Goal: Check status: Check status

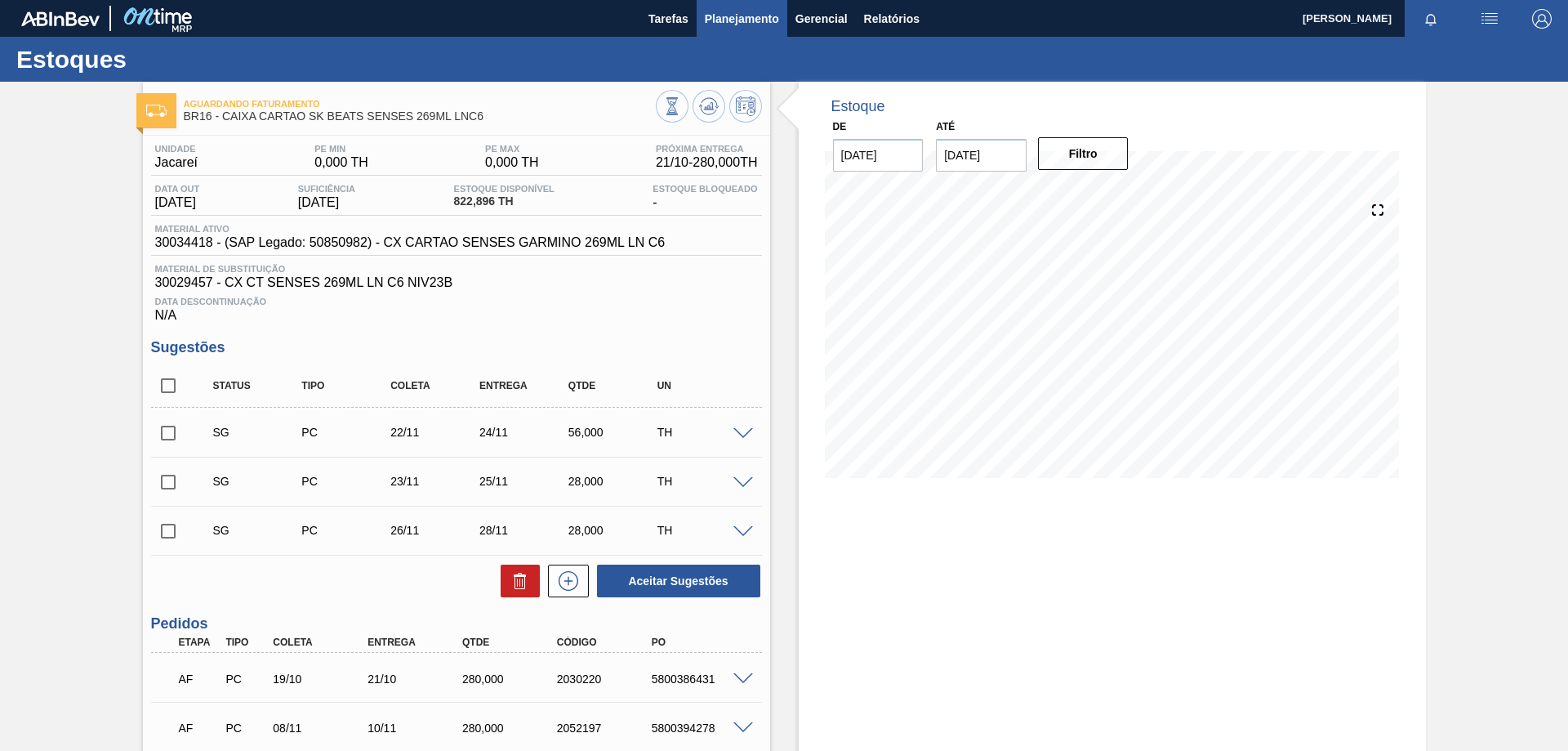
click at [759, 28] on span "Planejamento" at bounding box center [741, 18] width 74 height 19
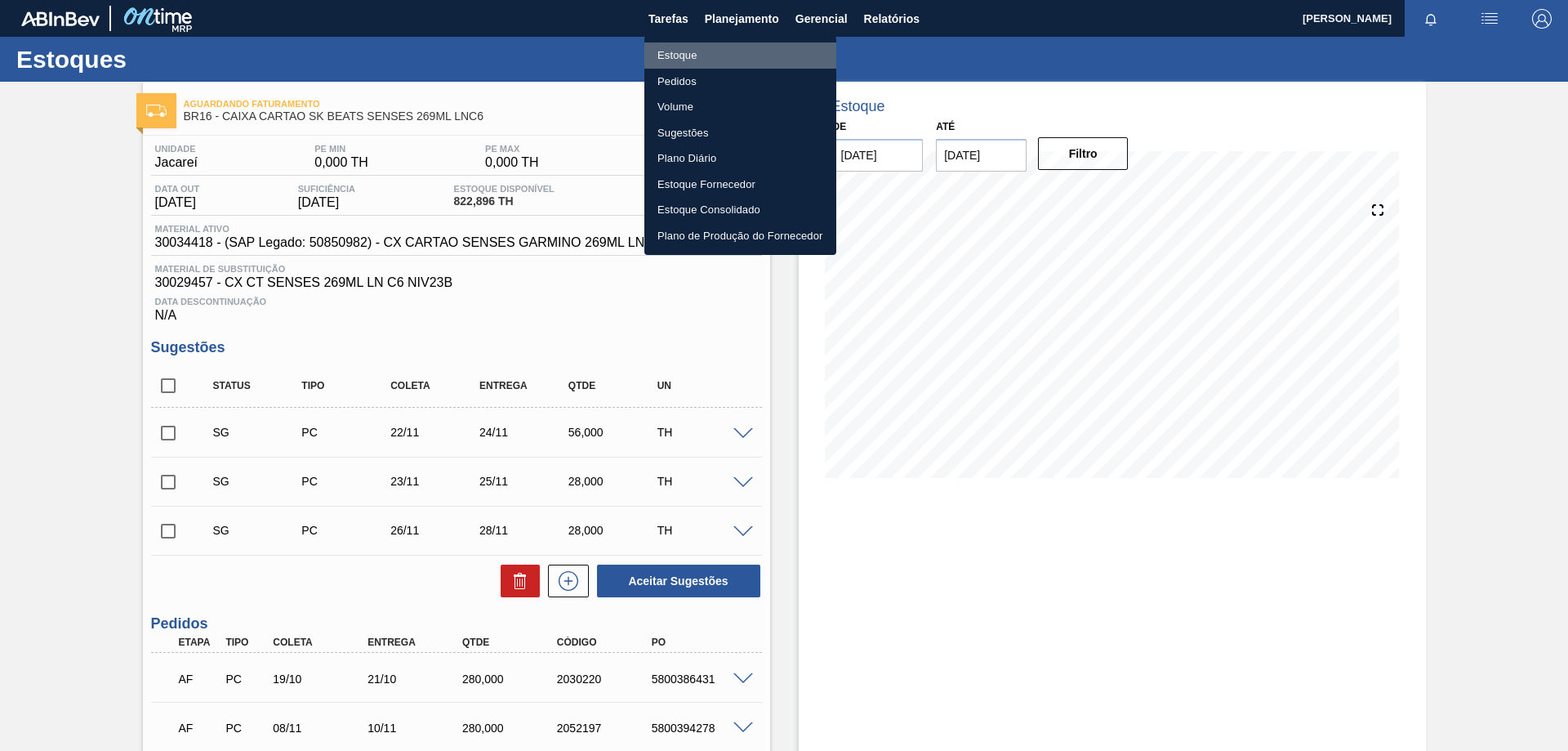
click at [680, 49] on li "Estoque" at bounding box center [741, 55] width 192 height 26
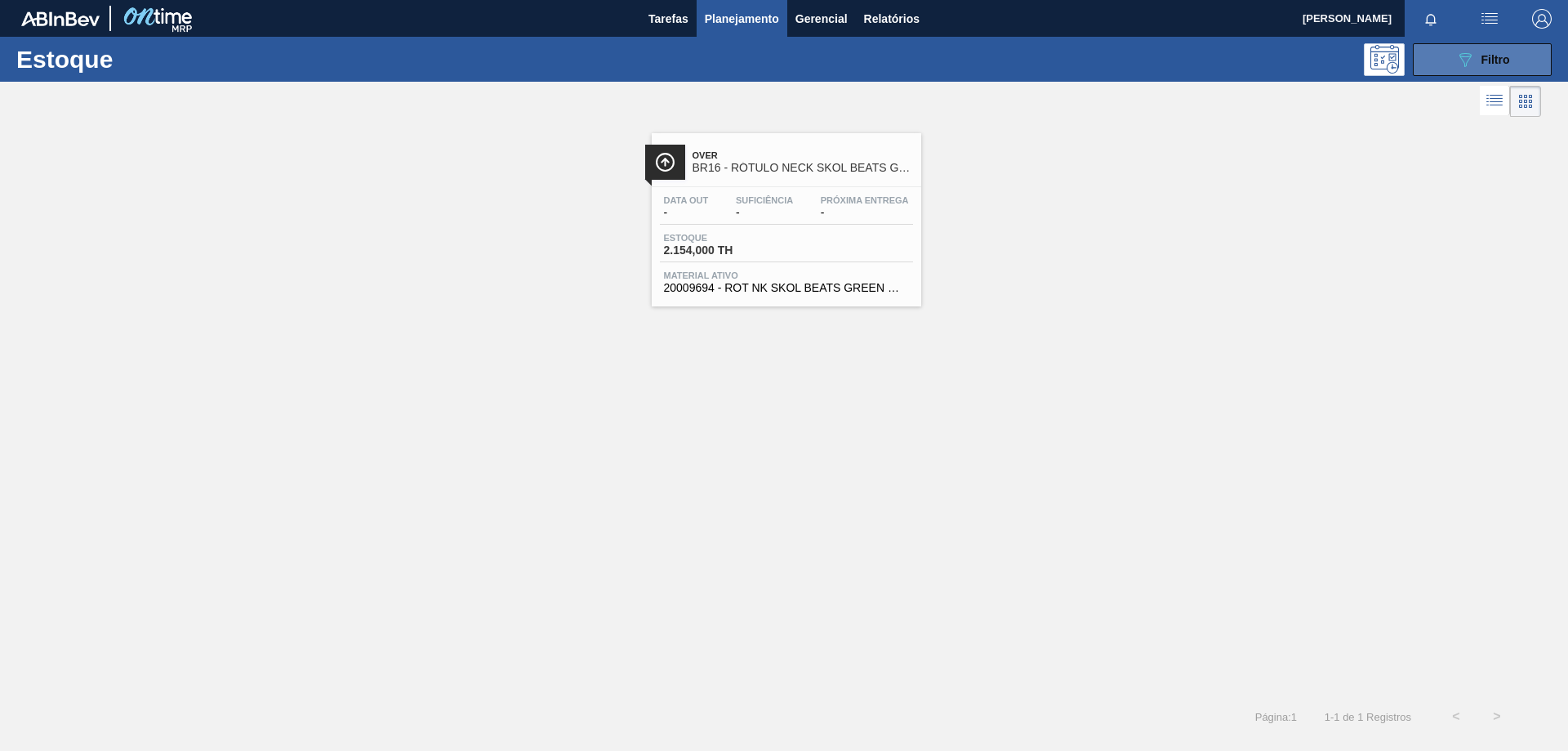
click at [1432, 53] on button "089F7B8B-B2A5-4AFE-B5C0-19BA573D28AC Filtro" at bounding box center [1482, 59] width 139 height 33
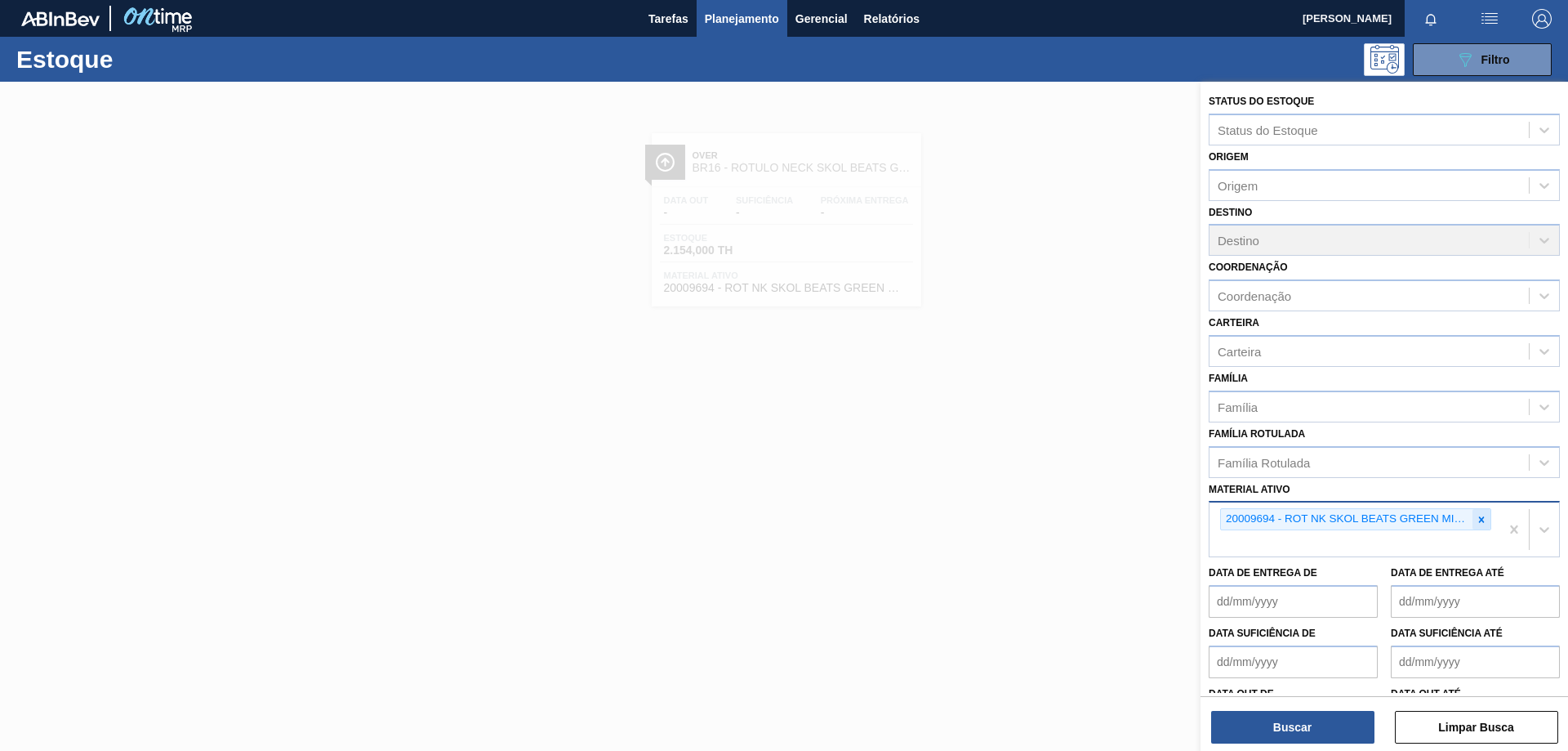
click at [1476, 522] on icon at bounding box center [1482, 520] width 12 height 12
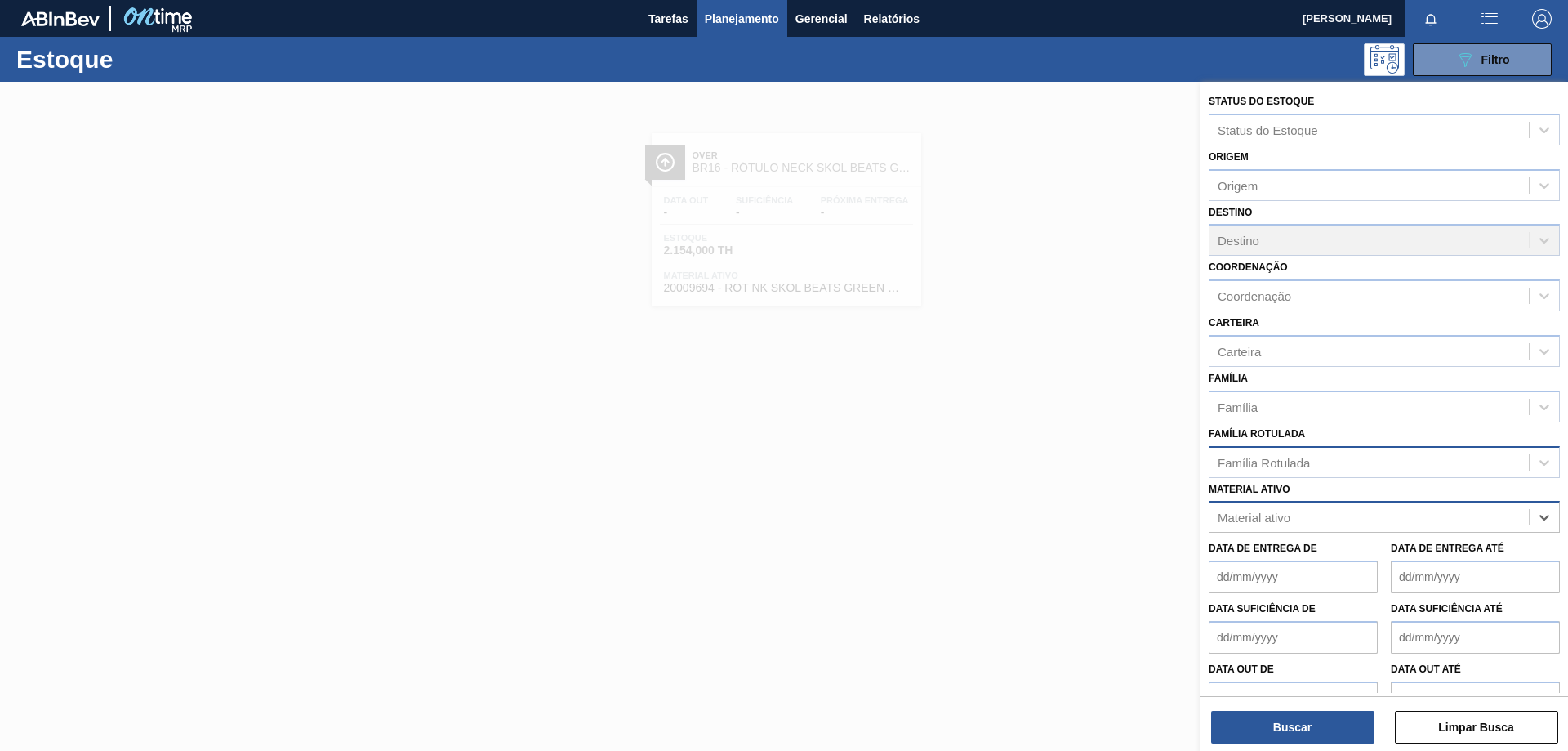
paste ativo "30003623"
type ativo "30003623"
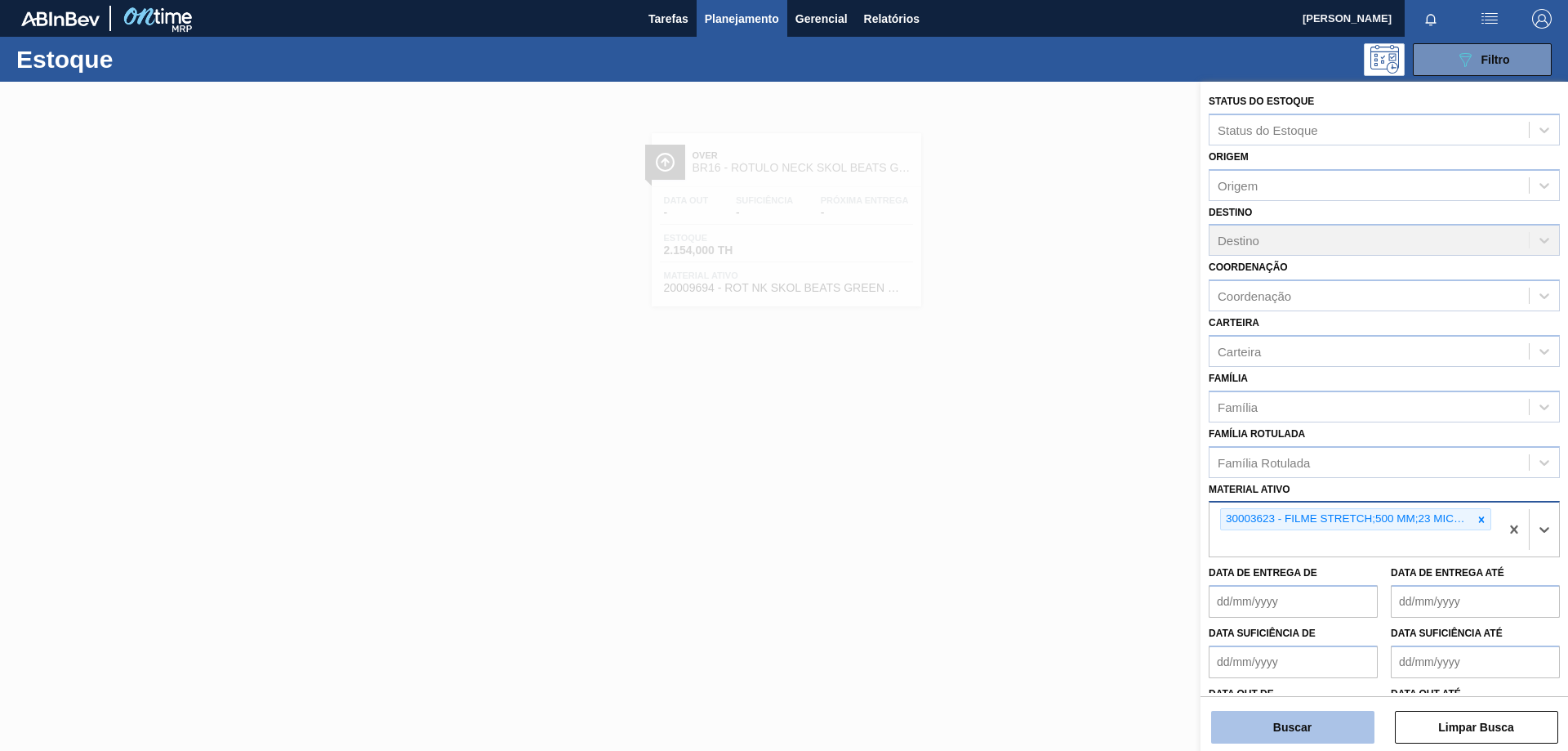
click at [1290, 725] on button "Buscar" at bounding box center [1293, 727] width 164 height 33
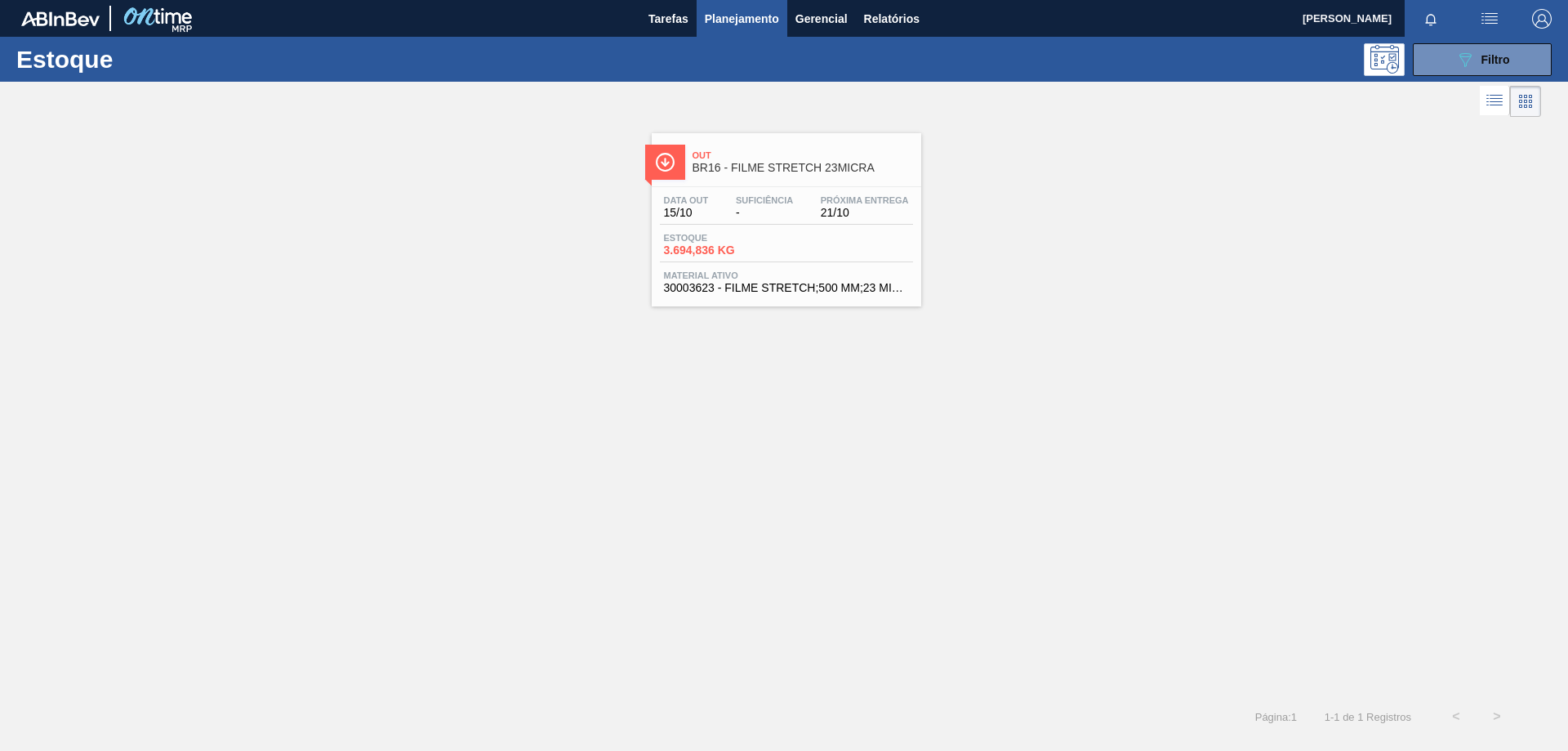
click at [852, 249] on div "Estoque 3.694,836 KG" at bounding box center [786, 247] width 253 height 29
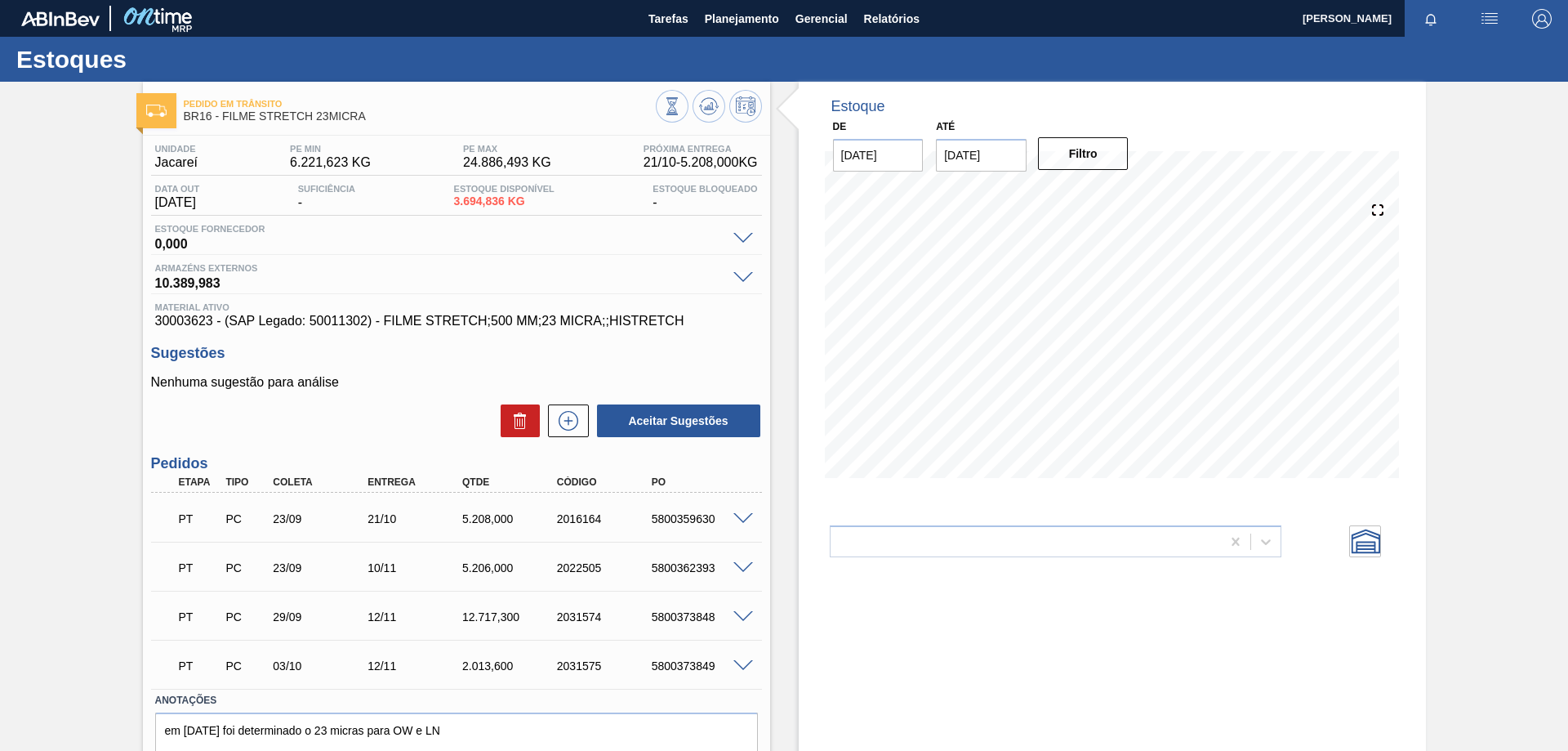
scroll to position [72, 0]
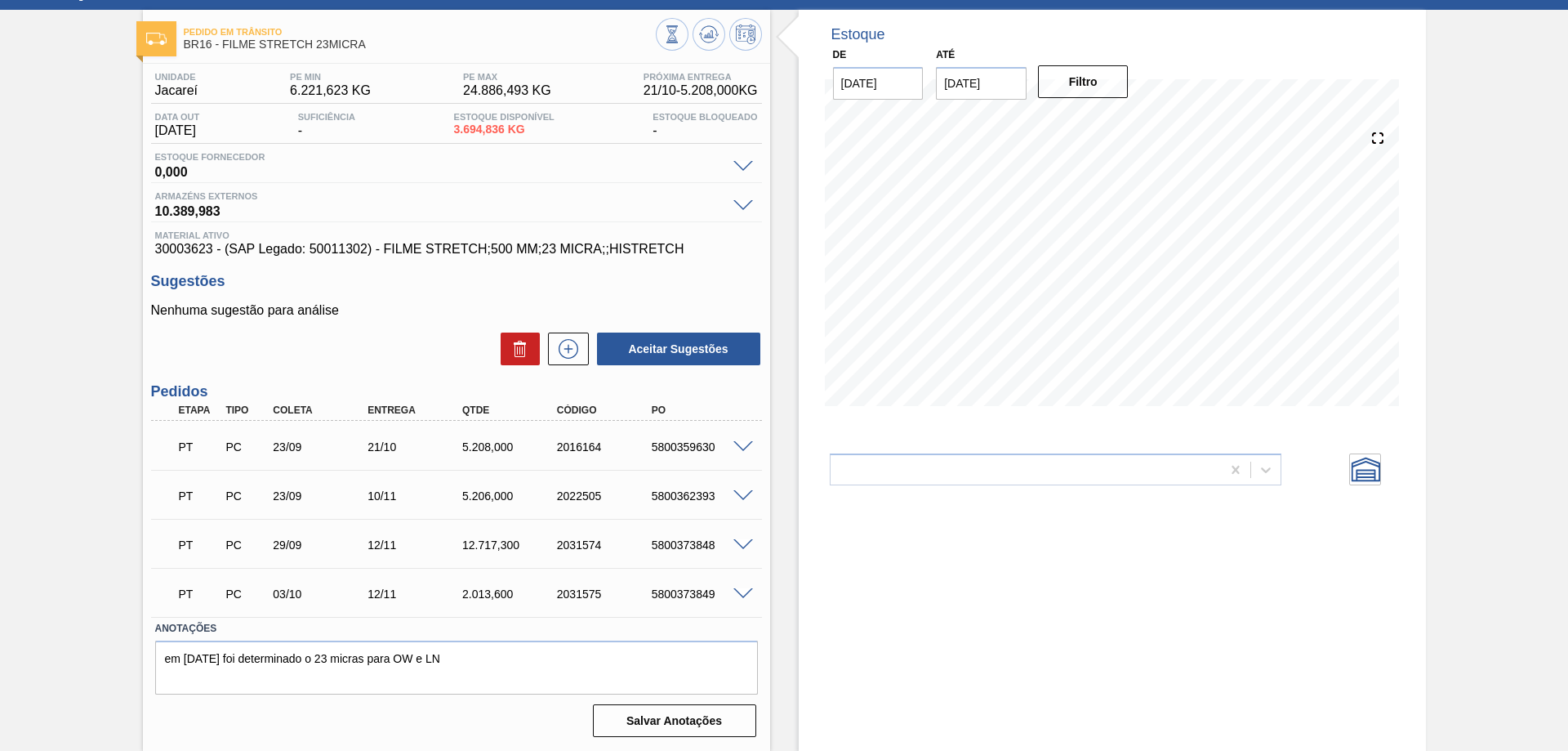
drag, startPoint x: 28, startPoint y: 155, endPoint x: 54, endPoint y: 23, distance: 134.5
click at [44, 97] on div "Pedido em Trânsito BR16 - FILME STRETCH 23MICRA Unidade Jacareí PE MIN 6.221,62…" at bounding box center [784, 380] width 1568 height 741
